Goal: Task Accomplishment & Management: Manage account settings

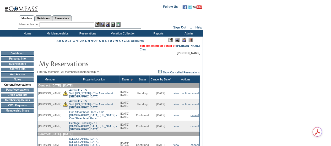
click at [196, 117] on link "cancel" at bounding box center [195, 115] width 8 height 3
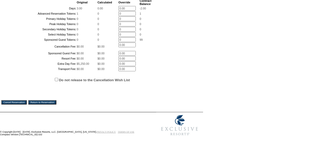
scroll to position [176, 0]
click at [11, 102] on input "Cancel Reservation" at bounding box center [13, 103] width 25 height 4
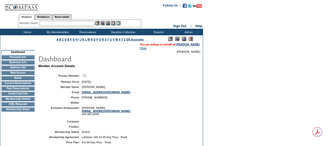
click at [10, 106] on td "CWL Requests" at bounding box center [17, 104] width 33 height 4
